Goal: Communication & Community: Participate in discussion

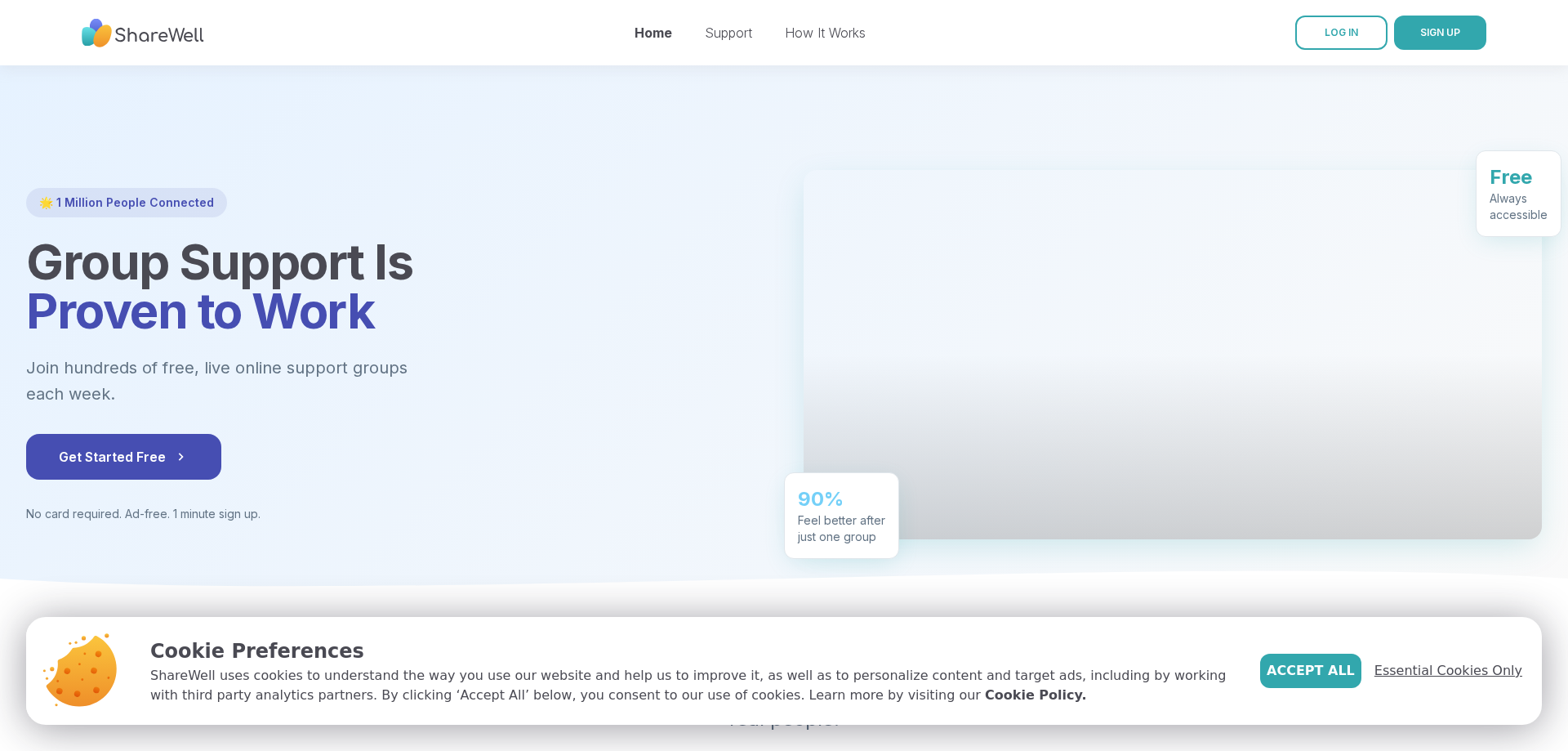
click at [1466, 672] on span "Essential Cookies Only" at bounding box center [1449, 671] width 148 height 20
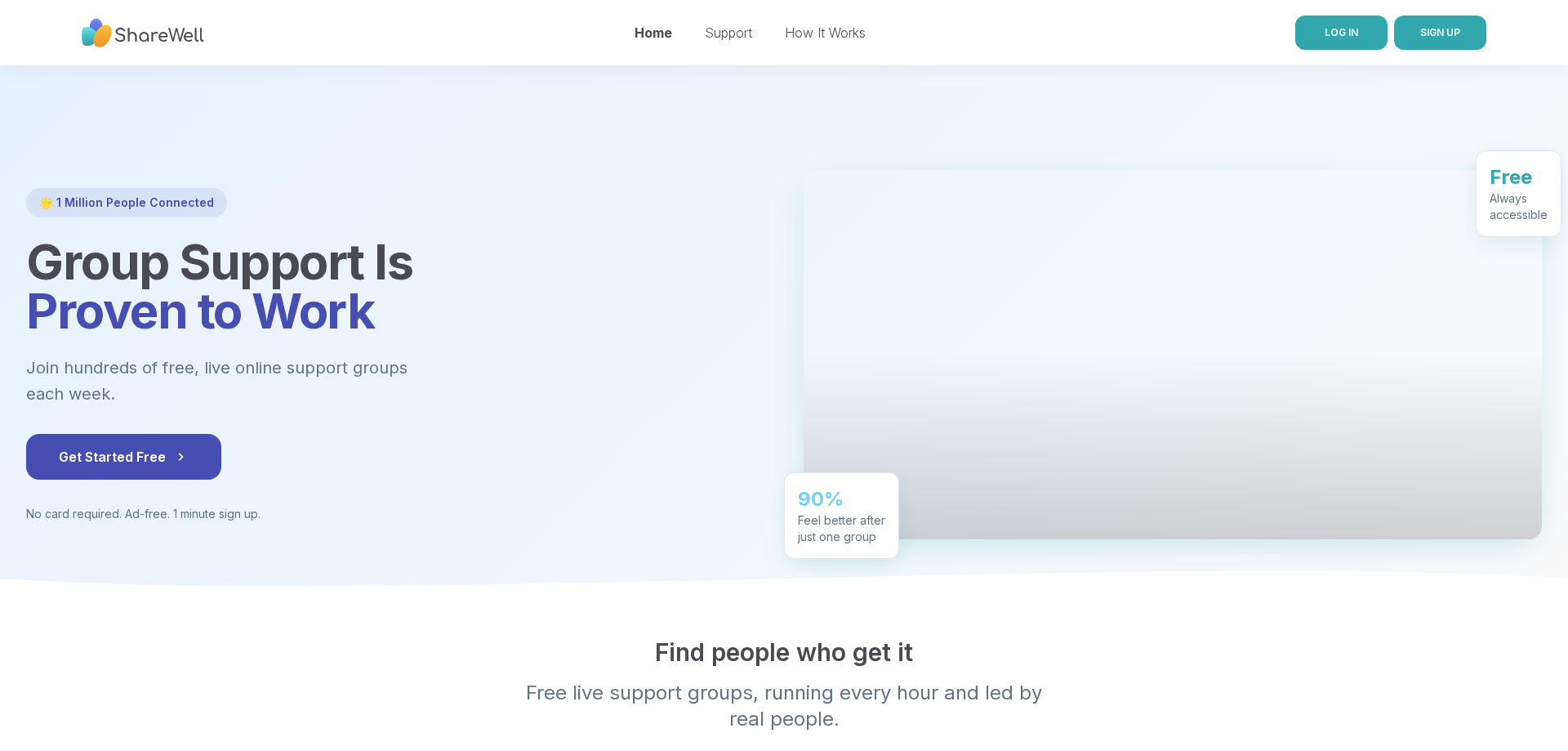
click at [1334, 30] on span "LOG IN" at bounding box center [1342, 32] width 34 height 12
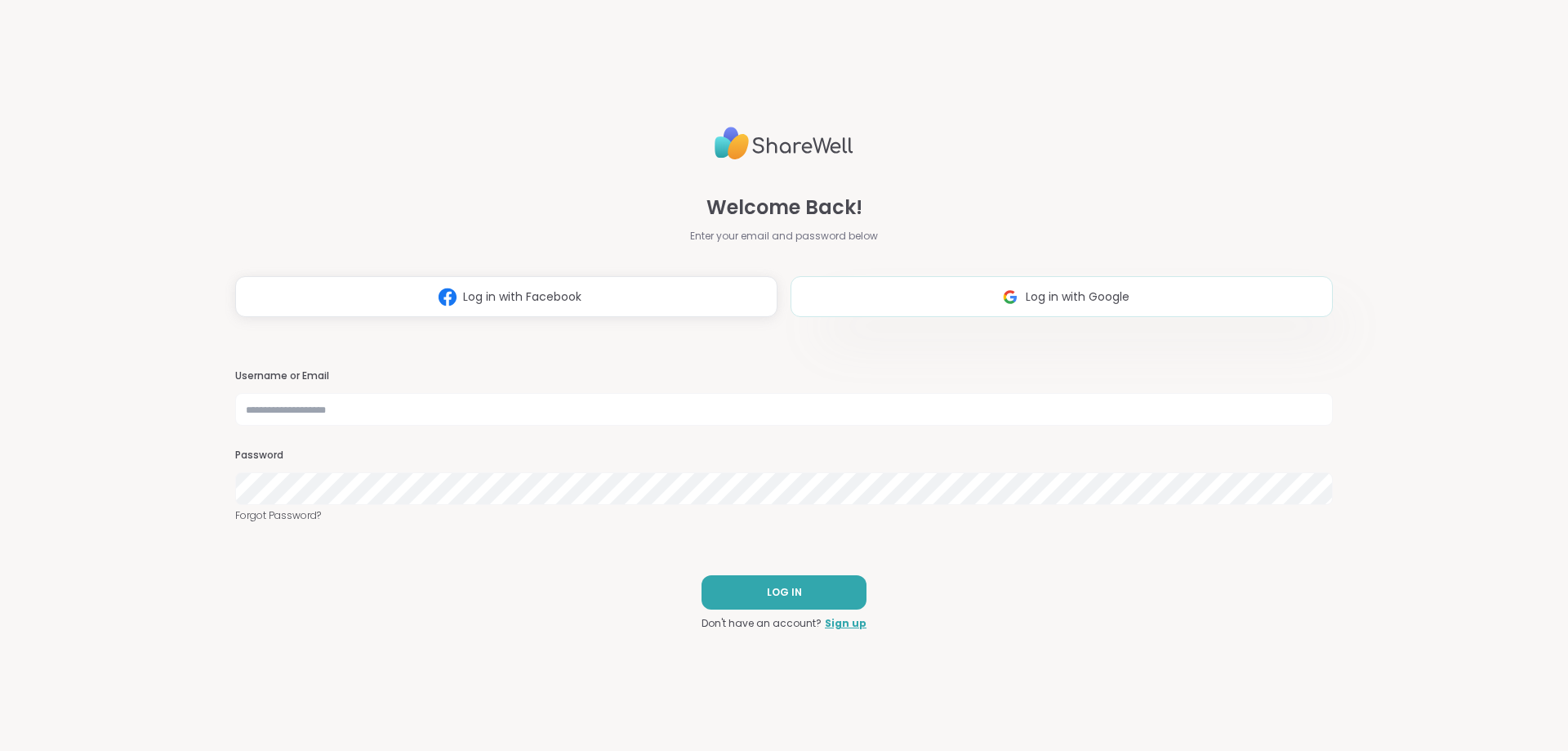
click at [1048, 290] on span "Log in with Google" at bounding box center [1077, 296] width 104 height 17
click at [593, 296] on button "Log in with Facebook" at bounding box center [506, 295] width 542 height 41
click at [668, 292] on button "Log in with Facebook" at bounding box center [506, 295] width 542 height 41
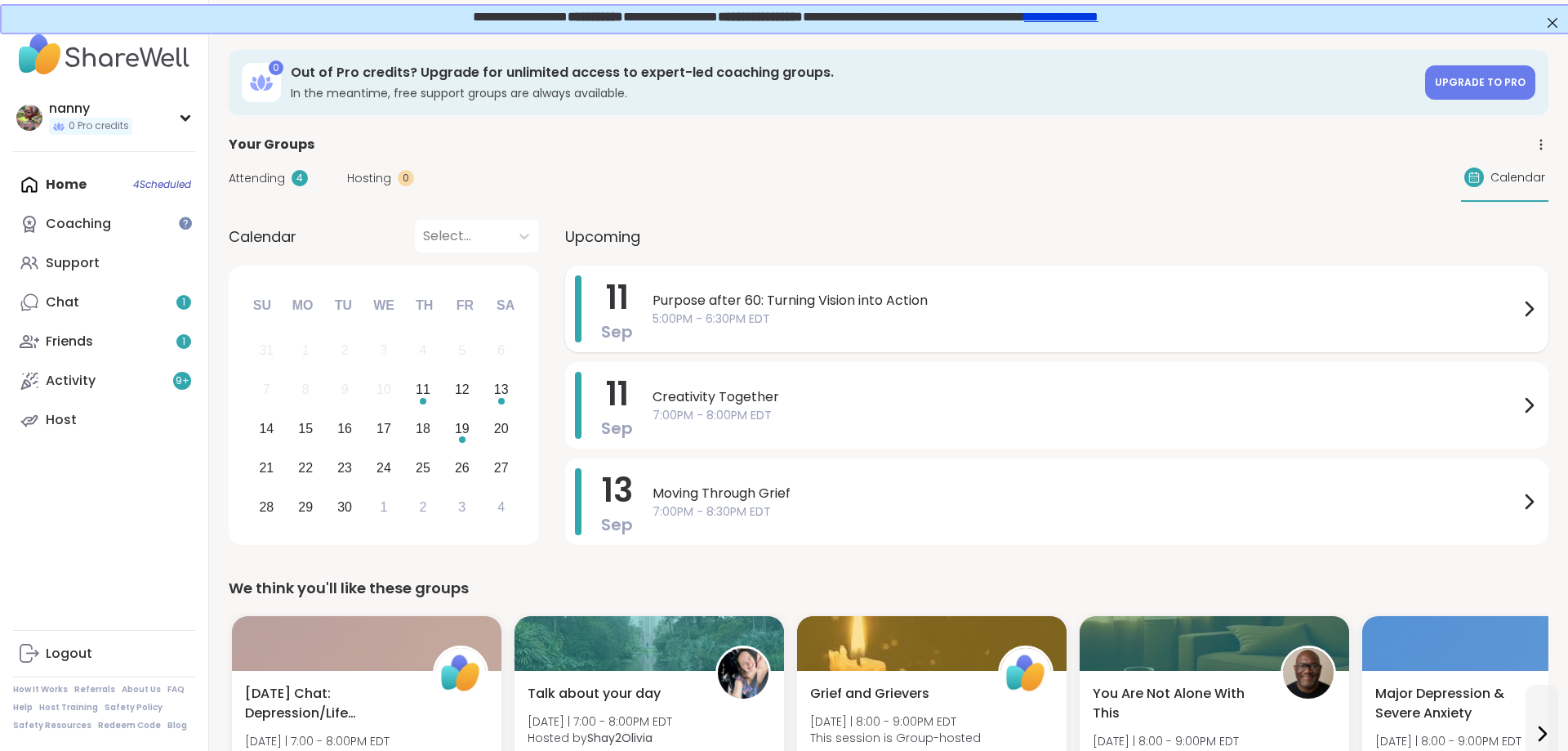
click at [755, 304] on span "Purpose after 60: Turning Vision into Action" at bounding box center [1086, 300] width 867 height 20
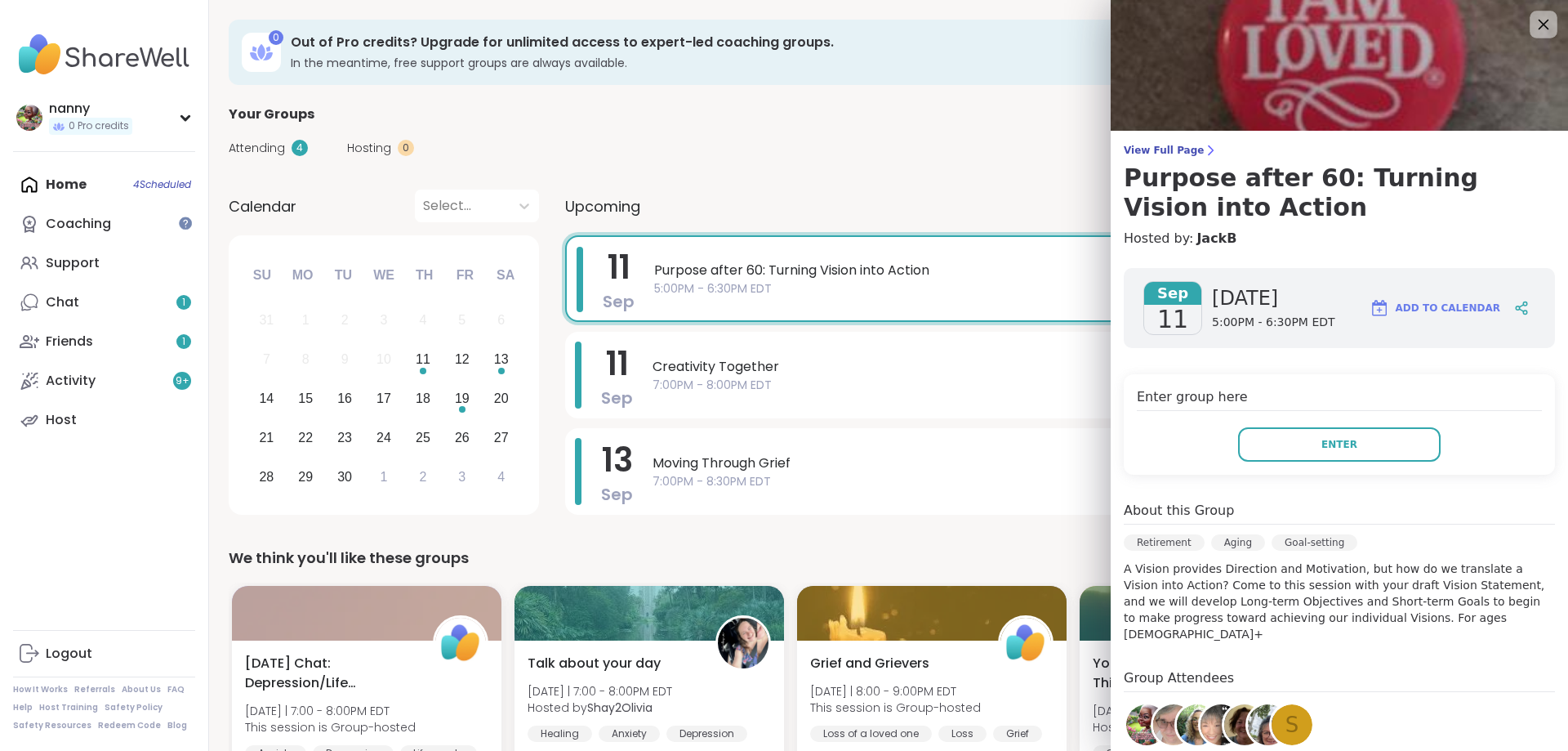
click at [1539, 25] on icon at bounding box center [1543, 24] width 21 height 21
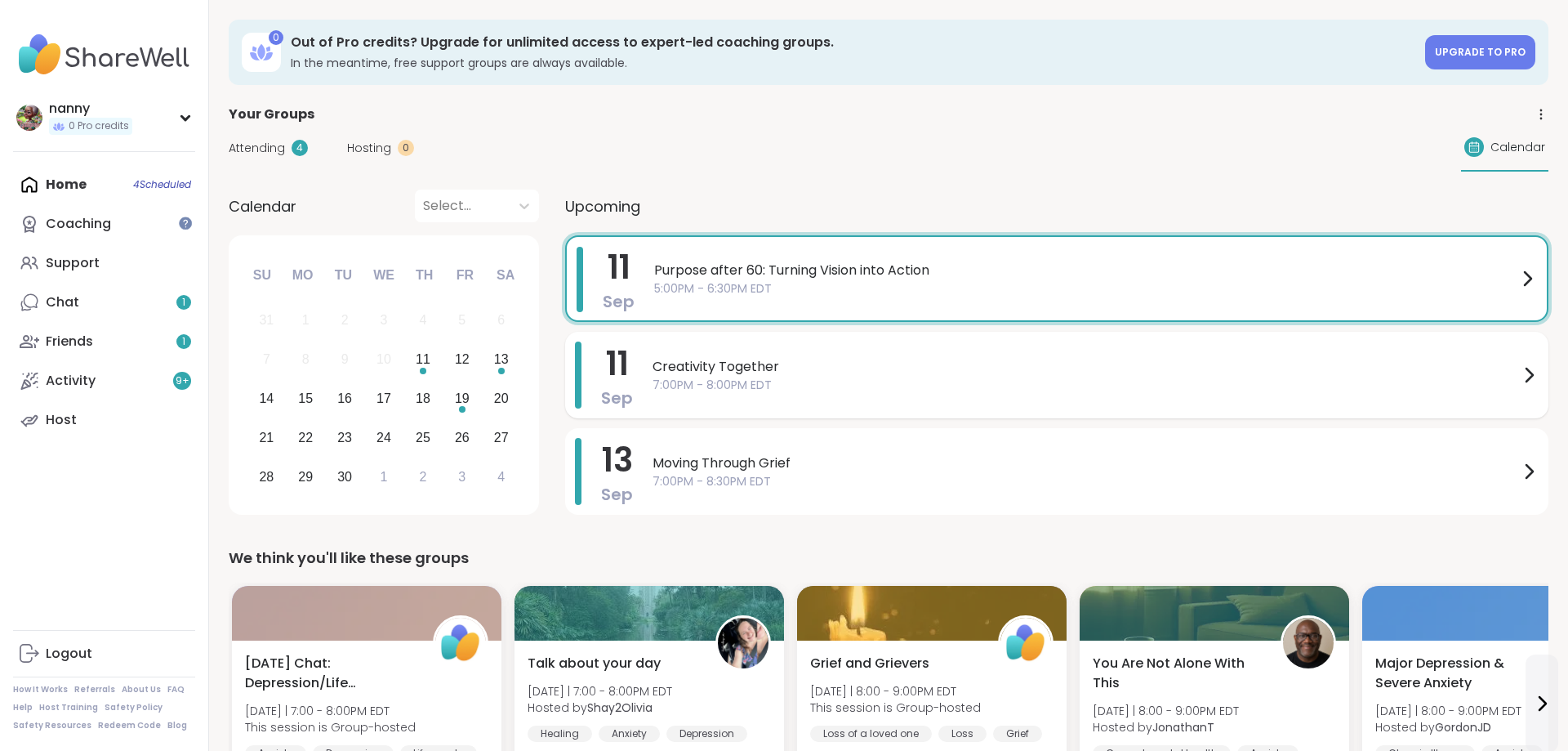
click at [704, 361] on span "Creativity Together" at bounding box center [1086, 367] width 867 height 20
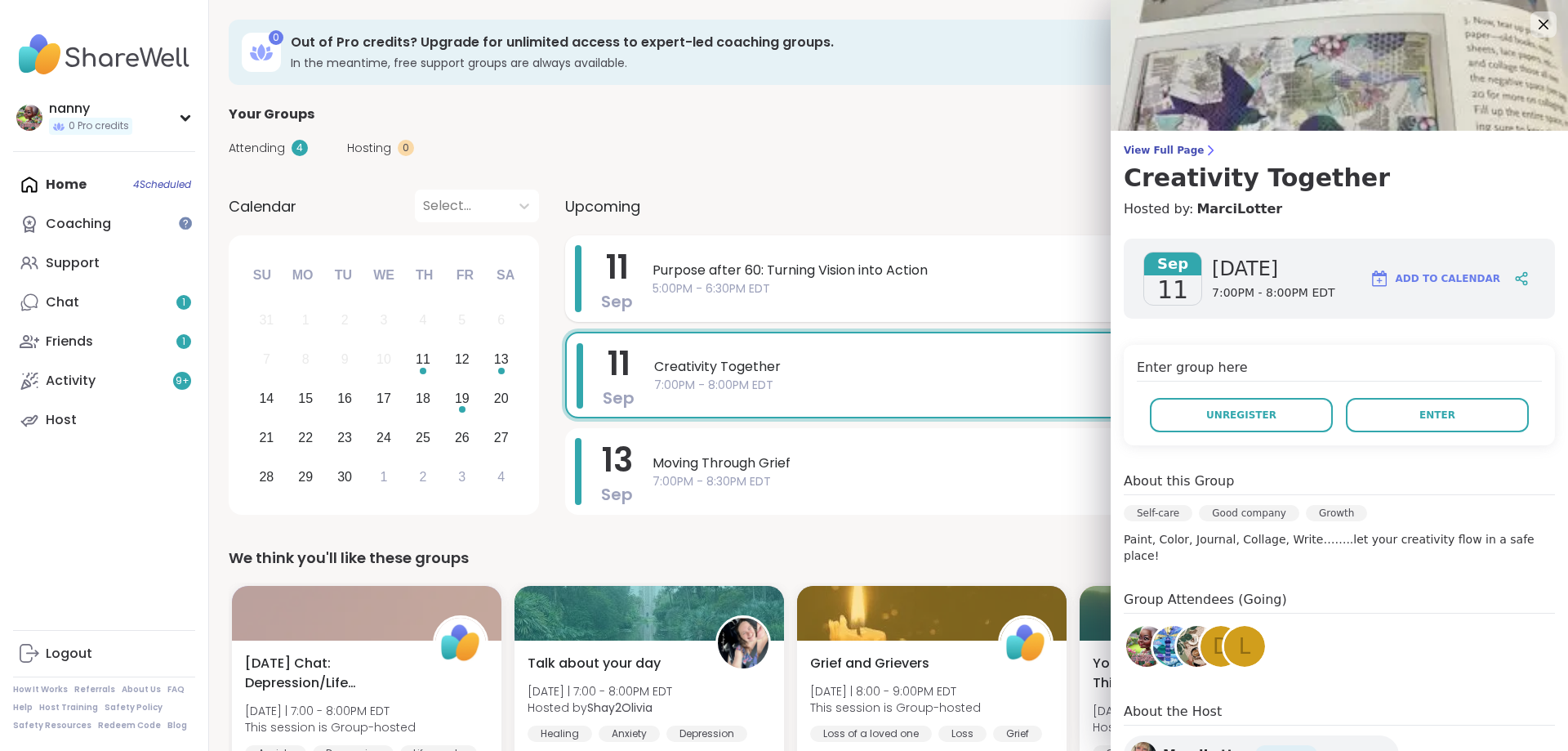
click at [780, 274] on span "Purpose after 60: Turning Vision into Action" at bounding box center [1086, 271] width 867 height 20
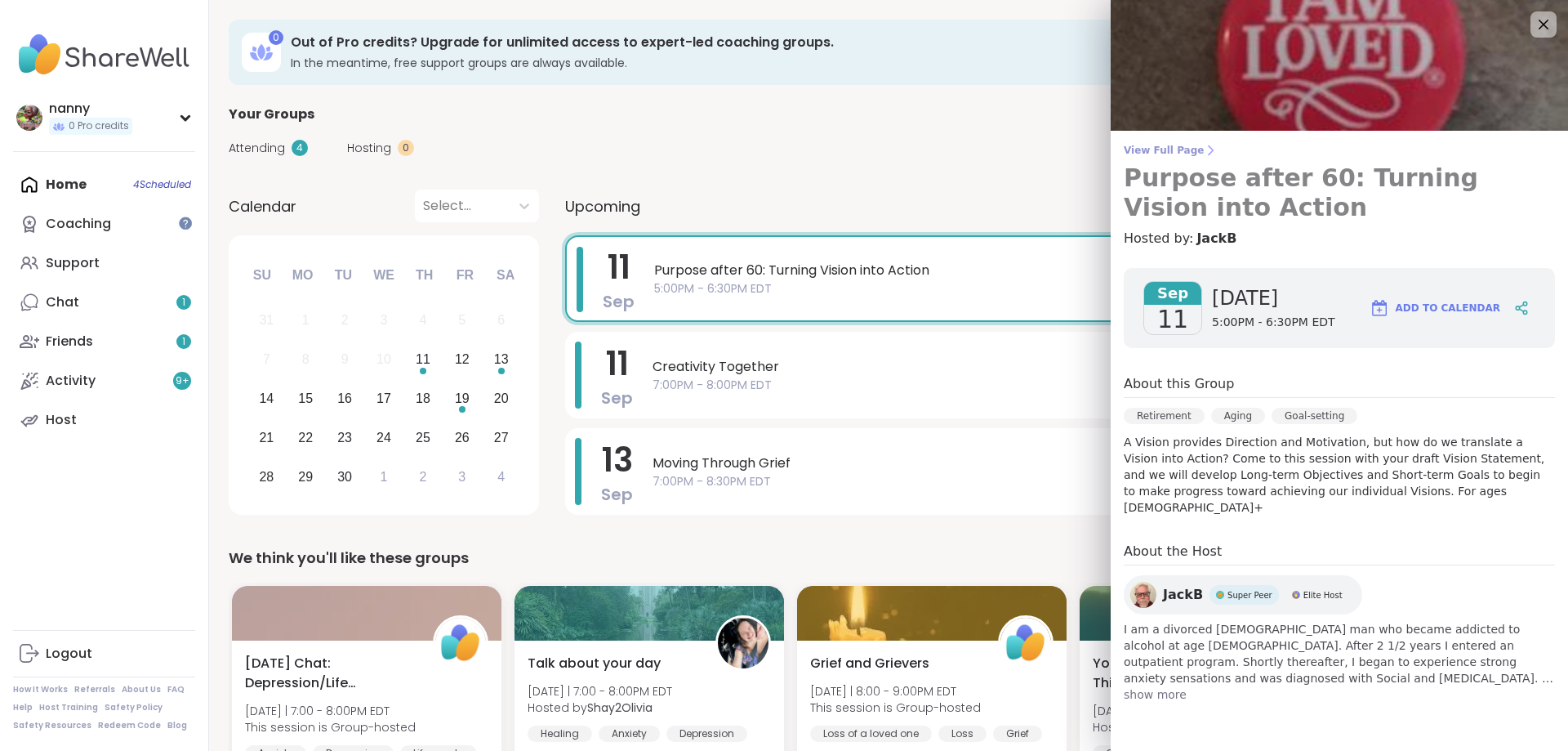
click at [1191, 153] on span "View Full Page" at bounding box center [1340, 150] width 432 height 13
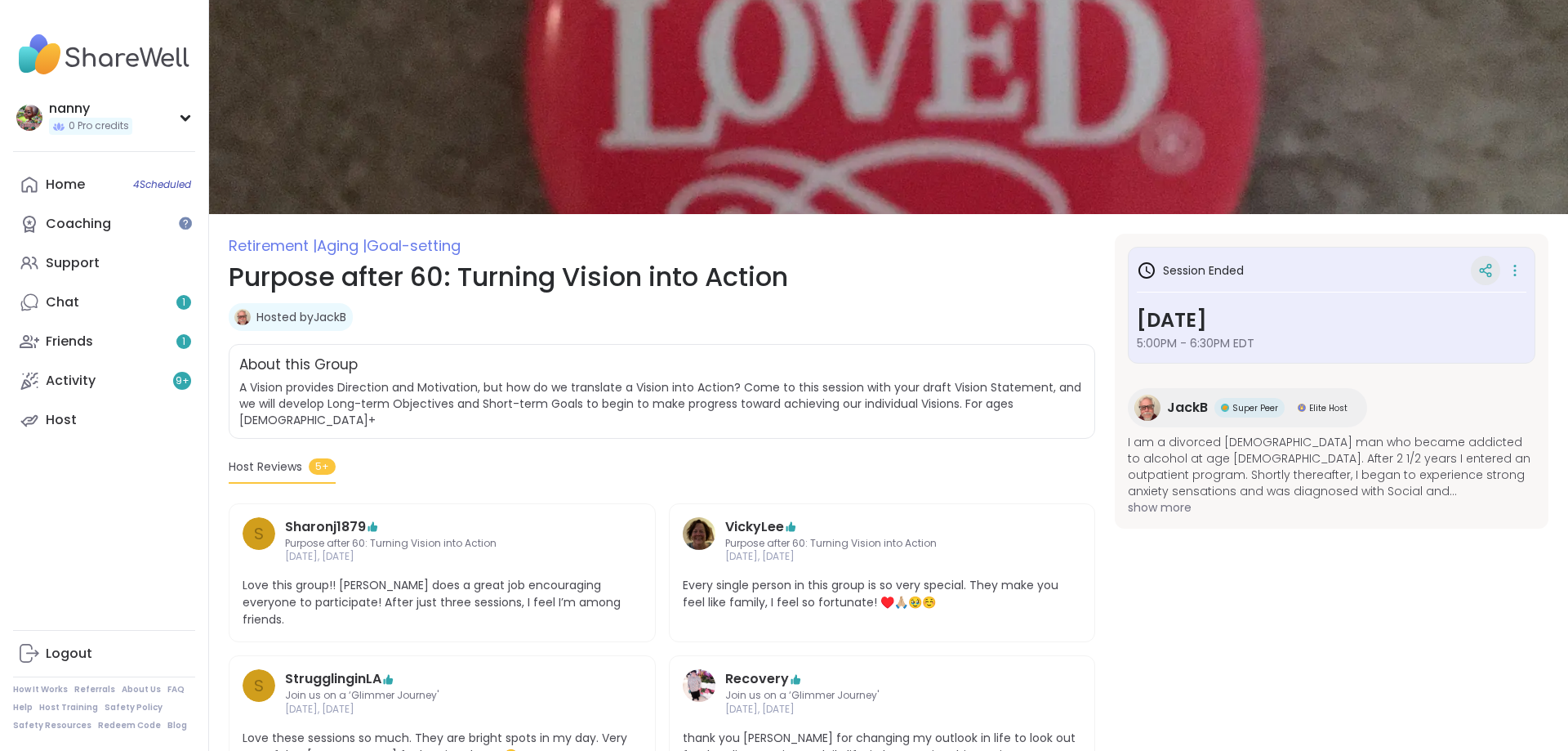
click at [1490, 269] on icon at bounding box center [1486, 270] width 15 height 15
click at [1518, 269] on icon at bounding box center [1515, 270] width 17 height 23
click at [966, 290] on h1 "Purpose after 60: Turning Vision into Action" at bounding box center [662, 277] width 867 height 40
click at [152, 179] on span "4 Scheduled" at bounding box center [162, 184] width 58 height 13
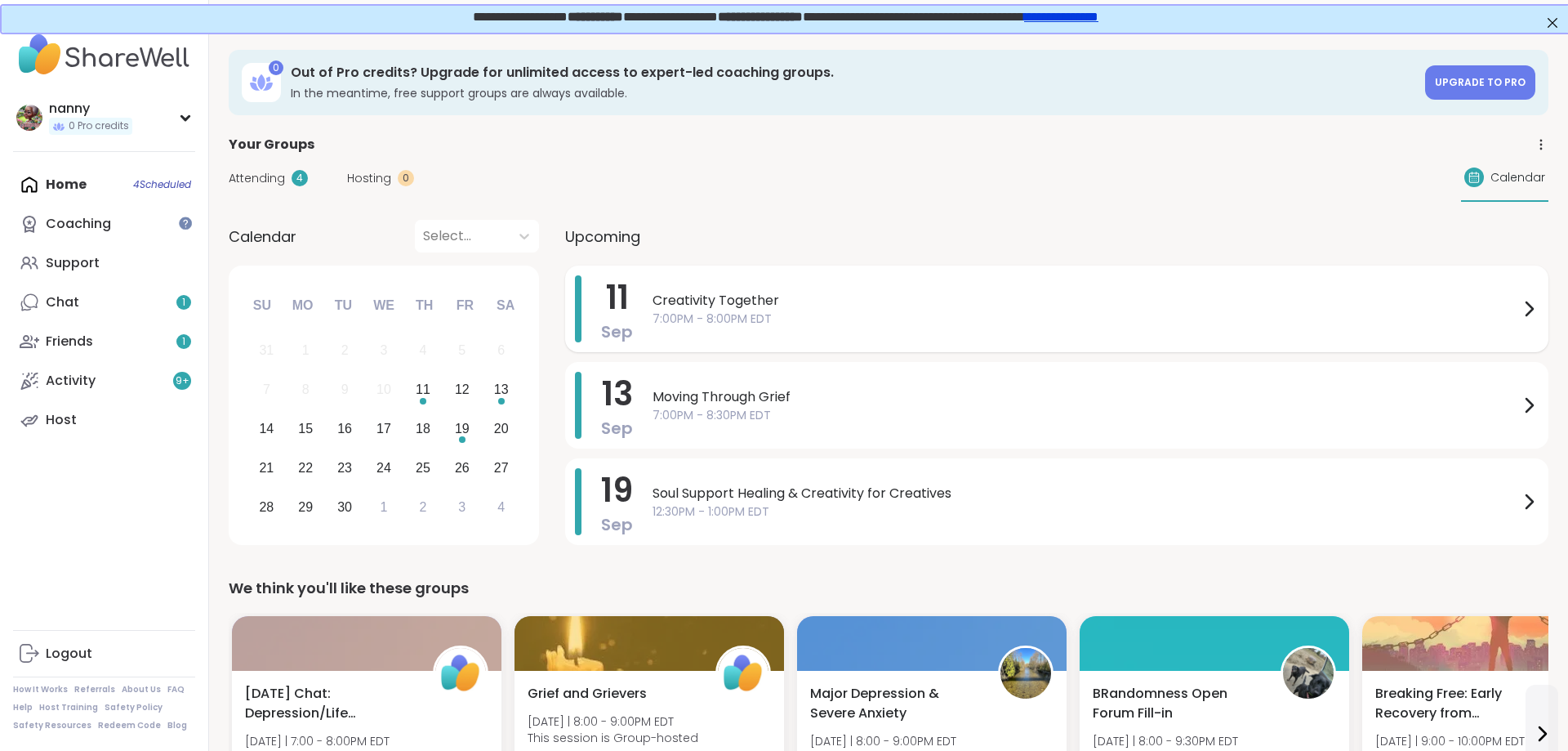
click at [1533, 312] on icon at bounding box center [1529, 309] width 20 height 20
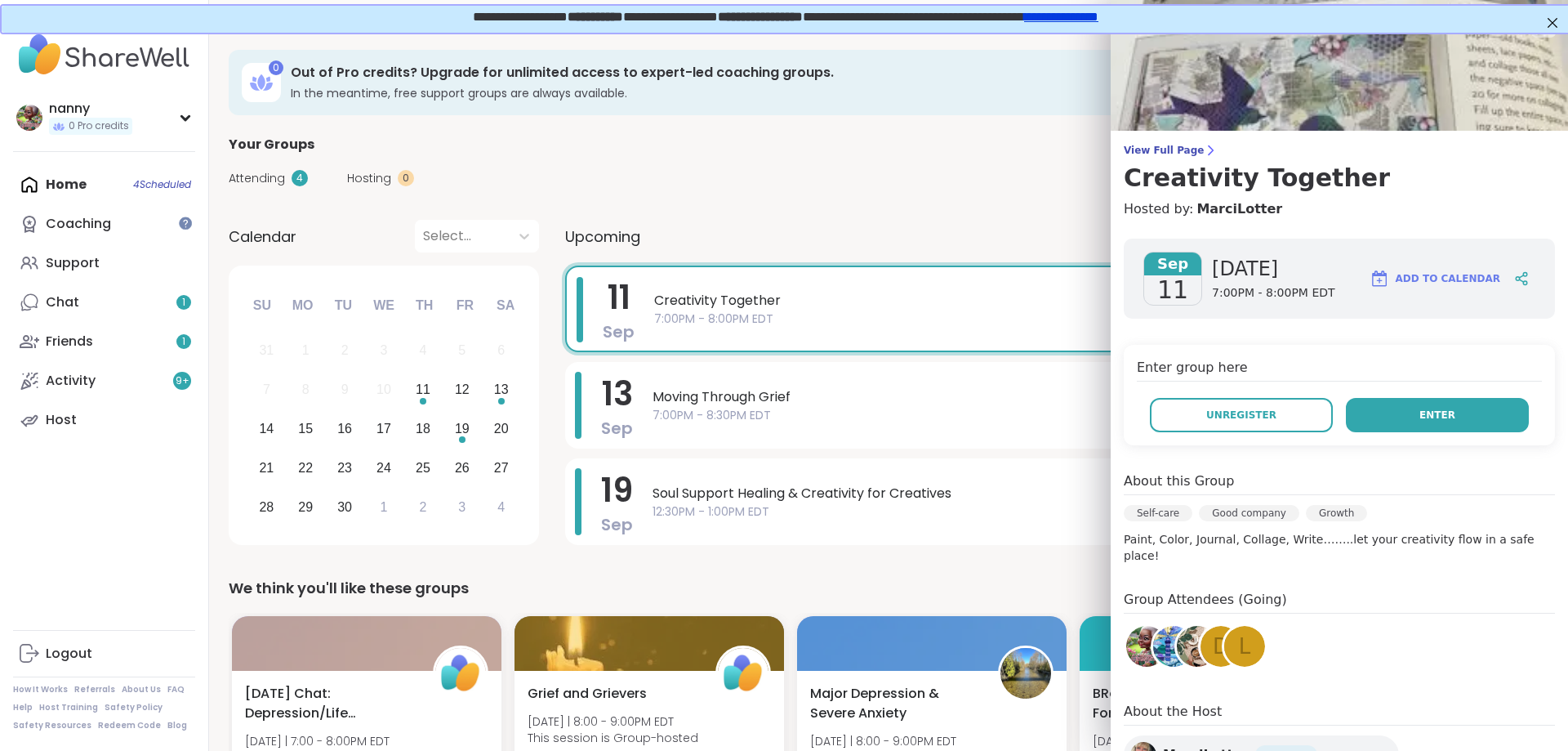
click at [1391, 412] on button "Enter" at bounding box center [1438, 415] width 183 height 35
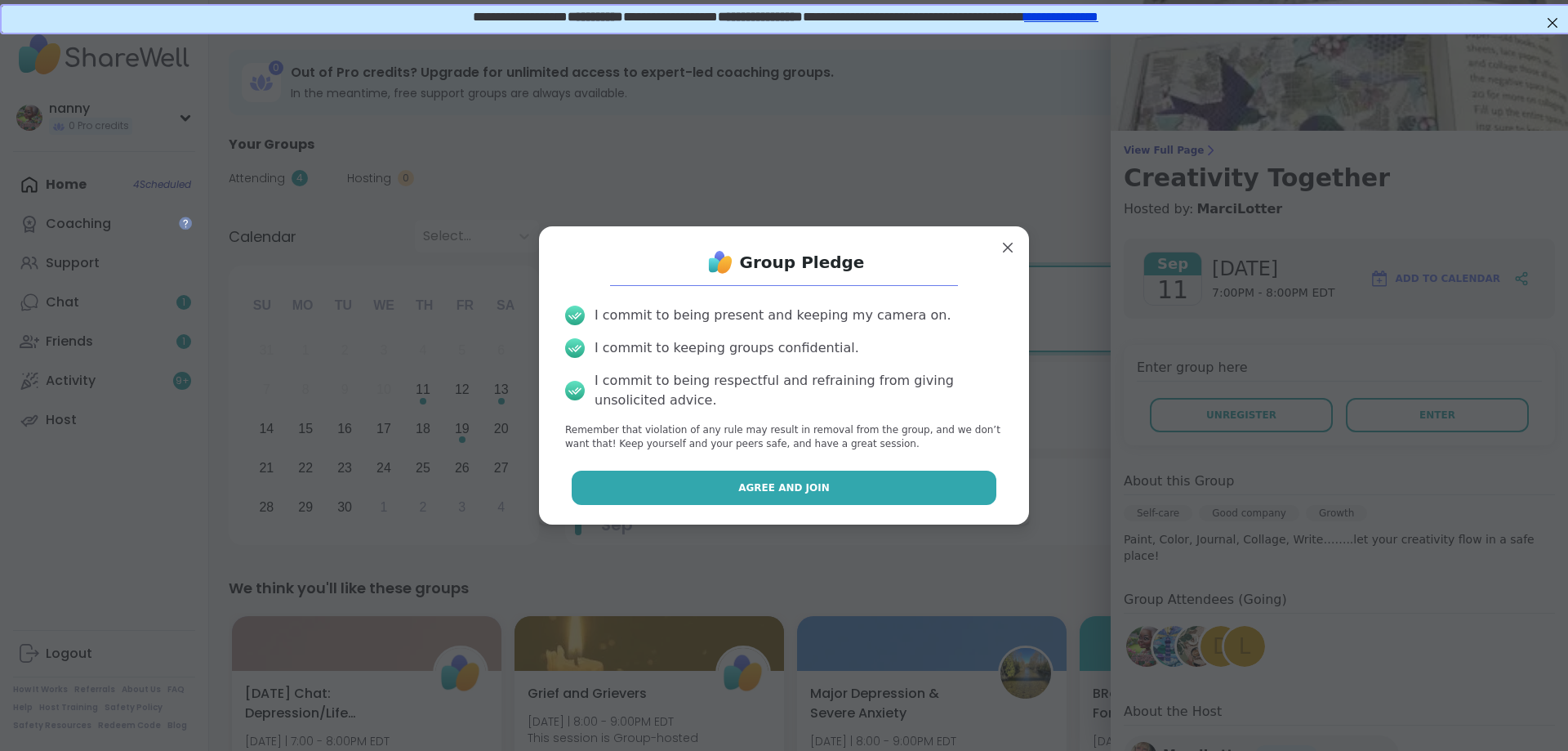
click at [759, 488] on span "Agree and Join" at bounding box center [784, 487] width 92 height 15
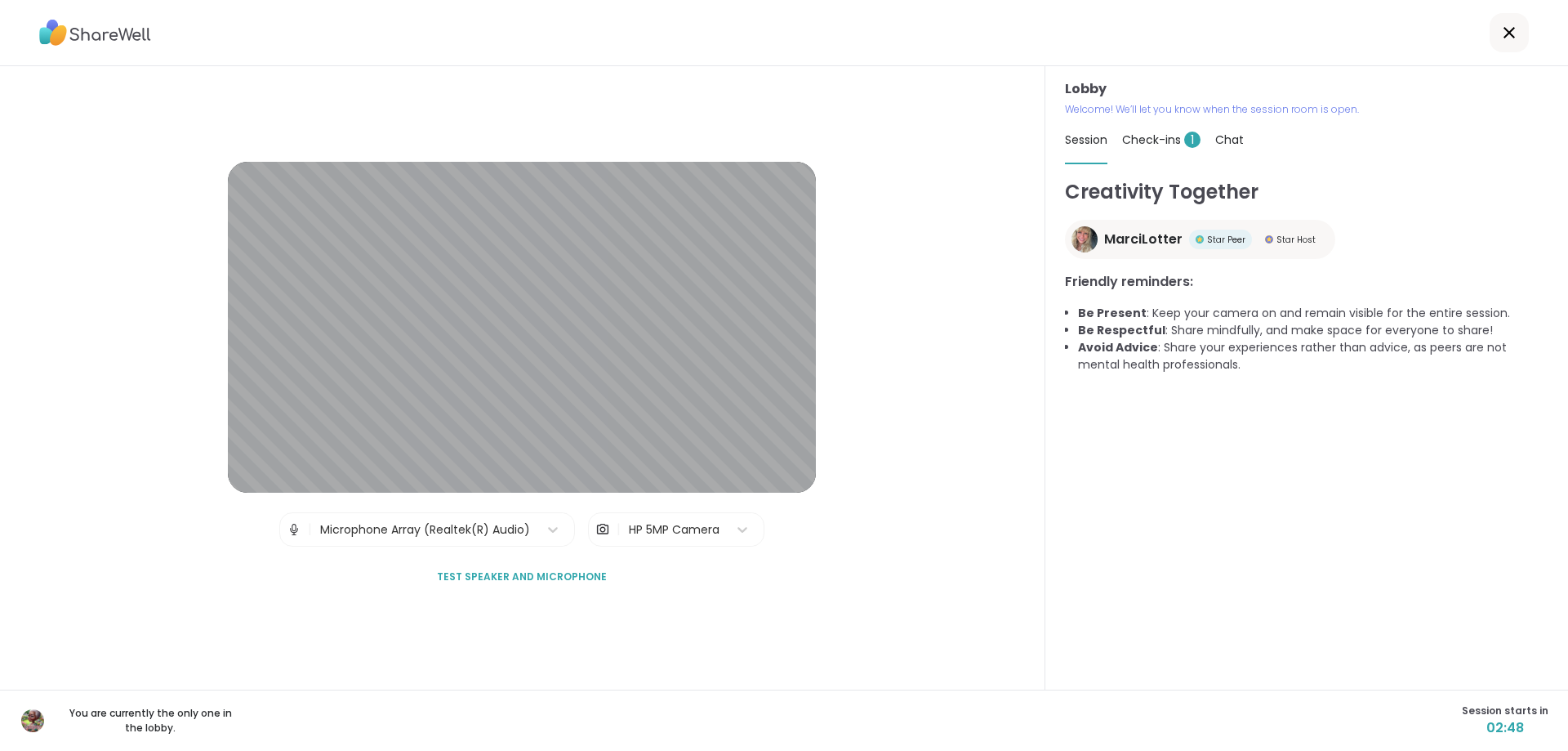
click at [1214, 241] on span "Star Peer" at bounding box center [1226, 239] width 39 height 12
